Goal: Task Accomplishment & Management: Use online tool/utility

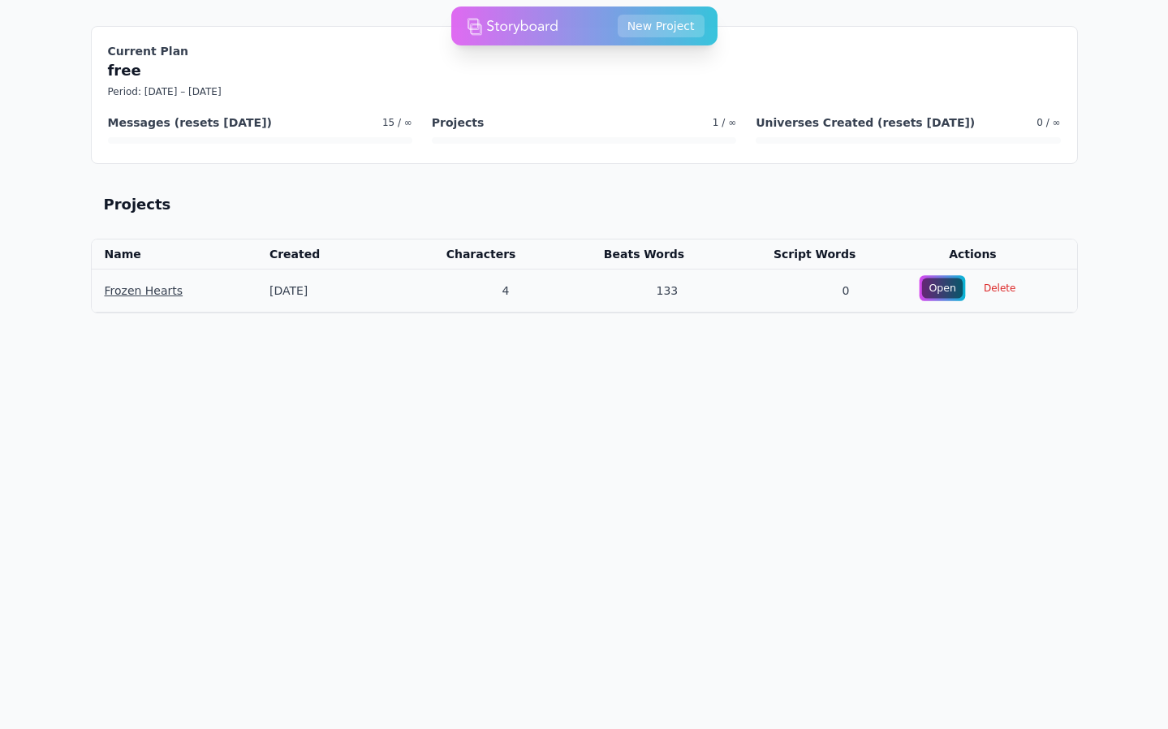
click at [944, 295] on div "Open" at bounding box center [941, 288] width 41 height 20
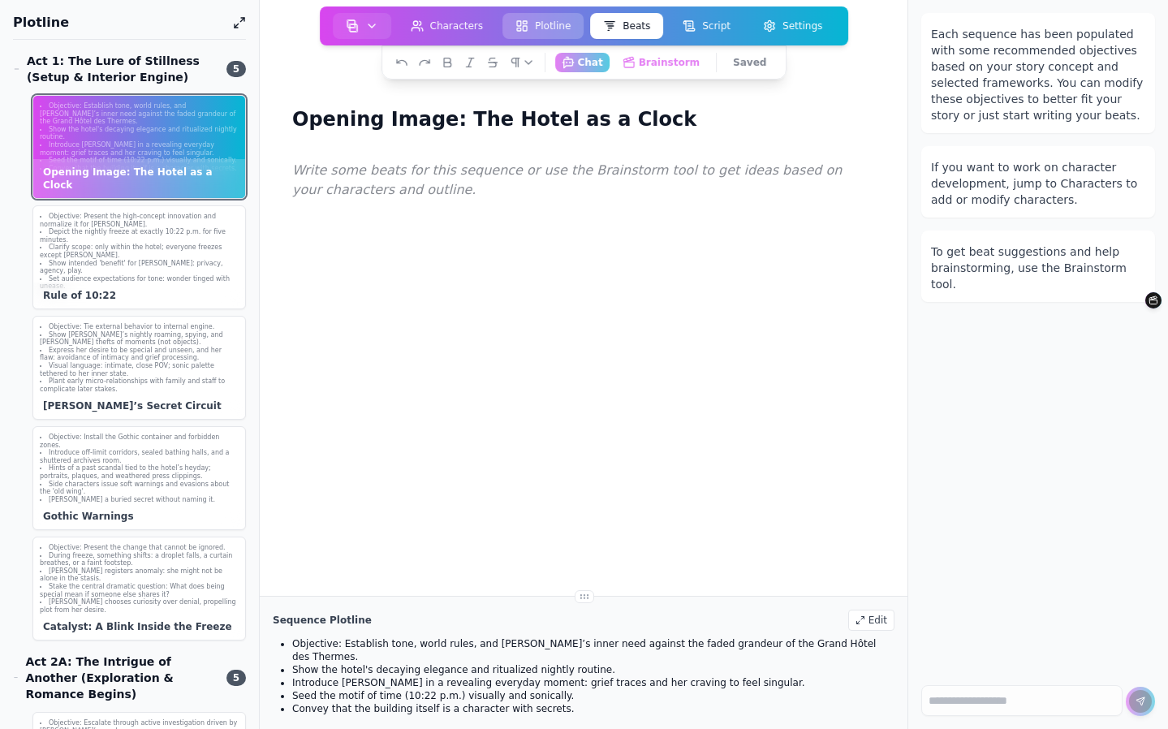
click at [541, 31] on button "Plotline" at bounding box center [542, 26] width 81 height 26
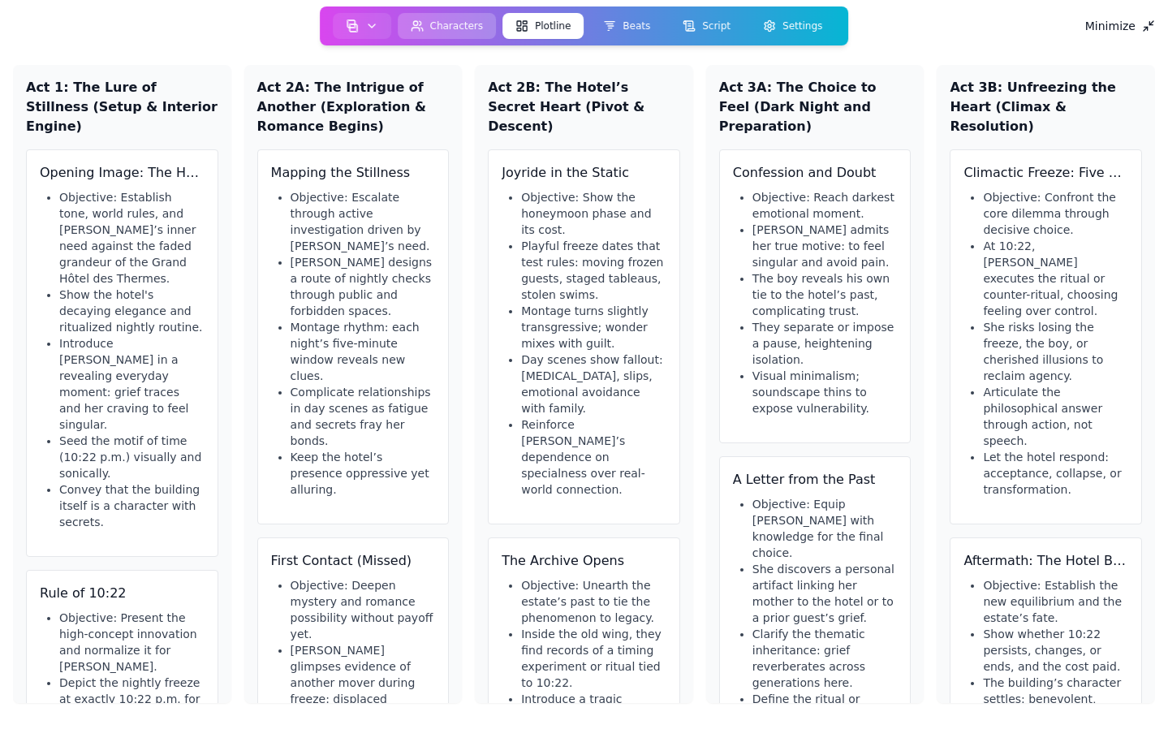
click at [479, 29] on button "Characters" at bounding box center [447, 26] width 99 height 26
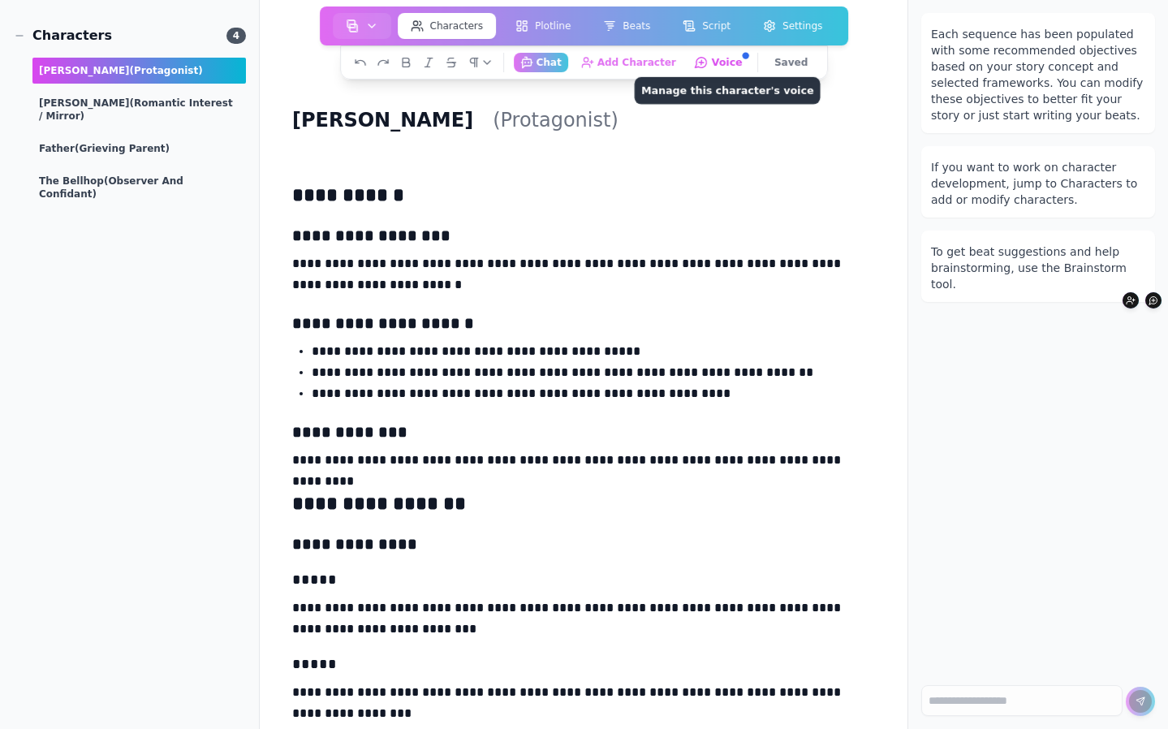
click at [701, 63] on icon "button" at bounding box center [701, 62] width 15 height 15
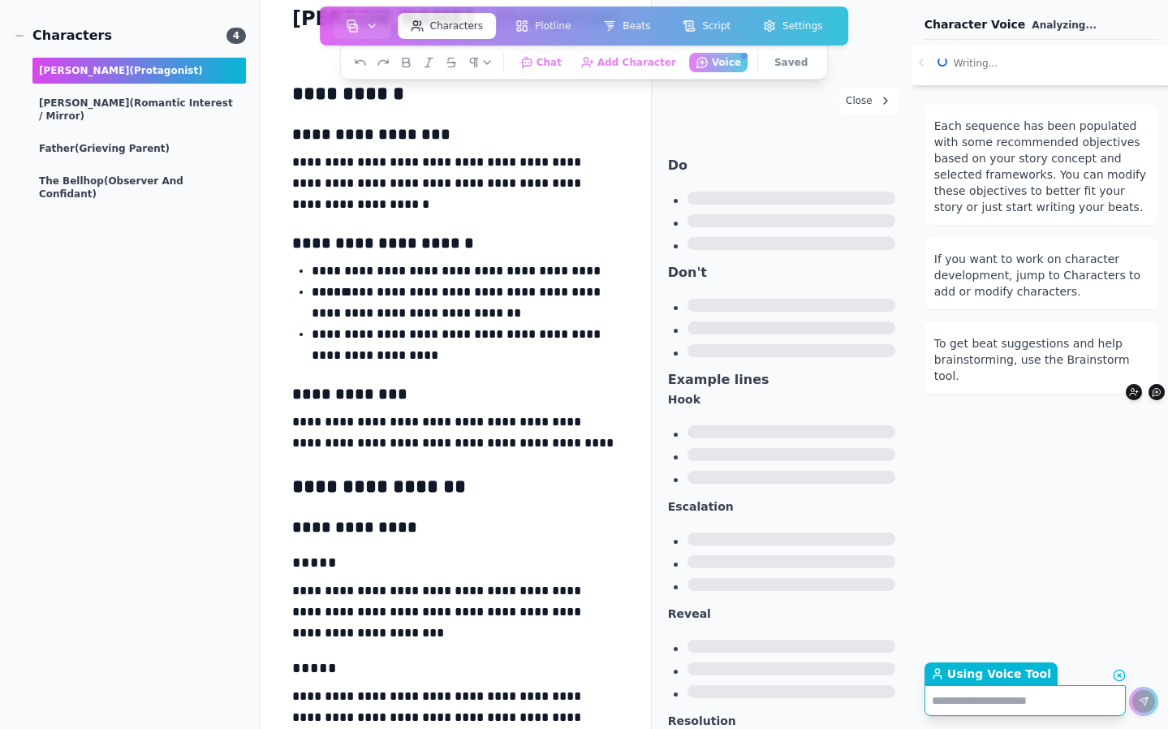
scroll to position [143, 0]
